Goal: Obtain resource: Obtain resource

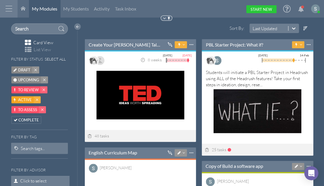
click at [12, 8] on div at bounding box center [9, 9] width 18 height 18
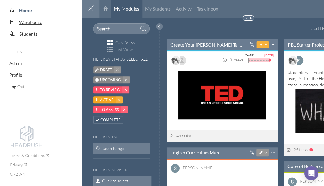
click at [27, 23] on span "Warehouse" at bounding box center [30, 22] width 23 height 6
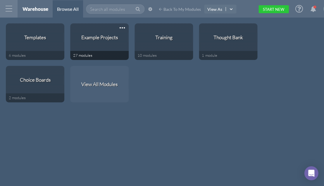
click at [83, 39] on div "Example Projects" at bounding box center [99, 37] width 37 height 6
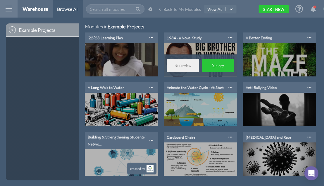
click at [184, 38] on div "1984 - a Novel Study" at bounding box center [184, 37] width 35 height 5
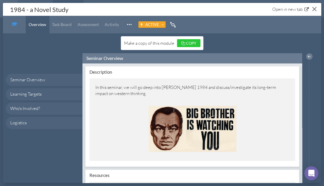
click at [314, 10] on button "Close" at bounding box center [314, 8] width 9 height 9
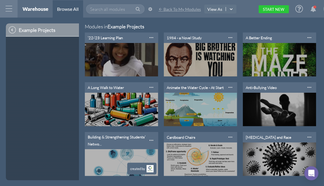
click at [177, 9] on span "Back To My Modules" at bounding box center [182, 9] width 37 height 5
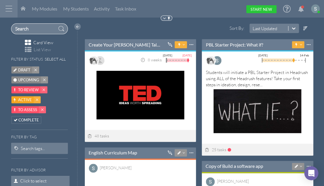
click at [26, 28] on input "text" at bounding box center [39, 28] width 57 height 11
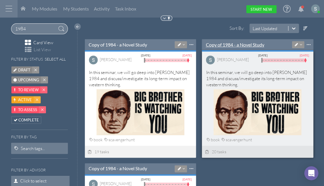
type input "1984"
click at [230, 46] on link "Copy of 1984 - a Novel Study" at bounding box center [235, 45] width 59 height 6
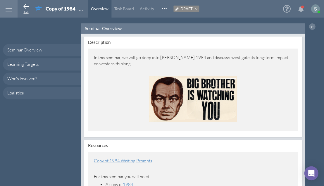
click at [26, 6] on icon at bounding box center [26, 6] width 7 height 7
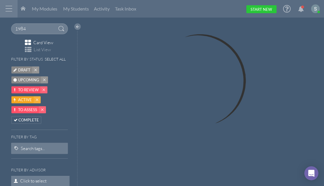
click at [15, 8] on div at bounding box center [9, 9] width 18 height 18
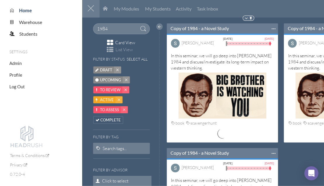
scroll to position [119, 111]
click at [27, 22] on span "Warehouse" at bounding box center [30, 22] width 23 height 6
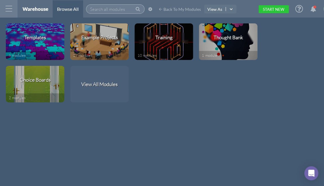
click at [121, 9] on input "text" at bounding box center [115, 8] width 59 height 9
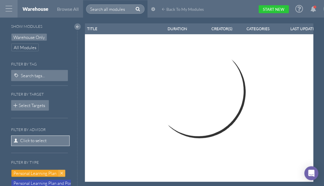
select select "100"
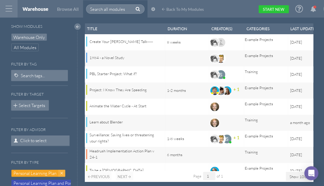
click at [41, 137] on span "Click to select" at bounding box center [40, 141] width 59 height 11
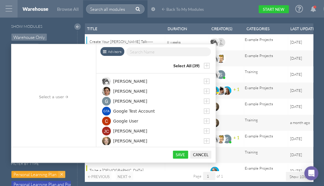
click at [147, 51] on input "text" at bounding box center [169, 51] width 86 height 9
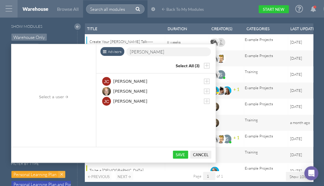
type input "[PERSON_NAME]"
click at [126, 90] on span "[PERSON_NAME]" at bounding box center [130, 91] width 34 height 6
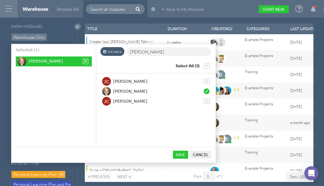
click at [184, 155] on button "Save" at bounding box center [180, 155] width 15 height 8
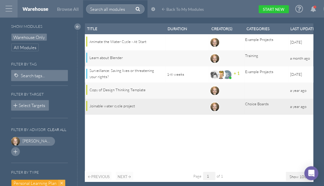
scroll to position [159, 228]
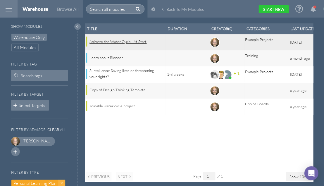
click at [124, 42] on div "Animate the Water Cycle - At Start" at bounding box center [125, 42] width 70 height 6
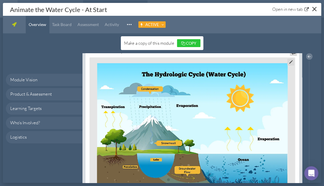
scroll to position [55, 0]
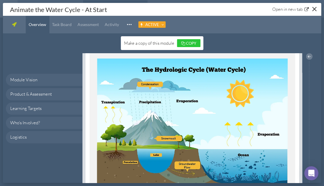
click at [187, 41] on span "Copy" at bounding box center [191, 43] width 10 height 5
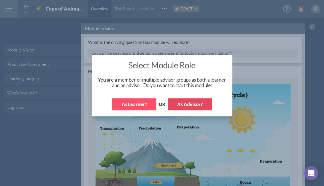
click at [188, 107] on button "As Advisor?" at bounding box center [190, 104] width 44 height 12
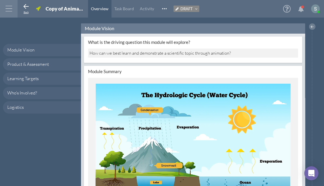
click at [27, 8] on icon at bounding box center [26, 6] width 7 height 7
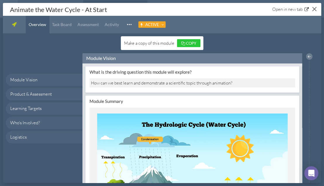
click at [313, 10] on div "Close" at bounding box center [314, 9] width 4 height 4
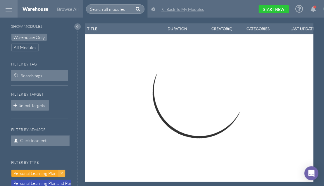
select select "100"
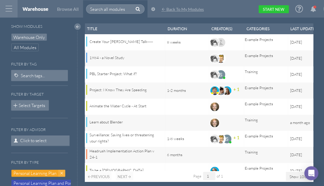
scroll to position [159, 228]
click at [193, 11] on span "Back To My Modules" at bounding box center [185, 9] width 37 height 5
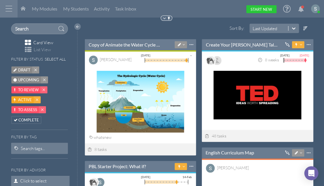
scroll to position [3, 3]
